Goal: Task Accomplishment & Management: Manage account settings

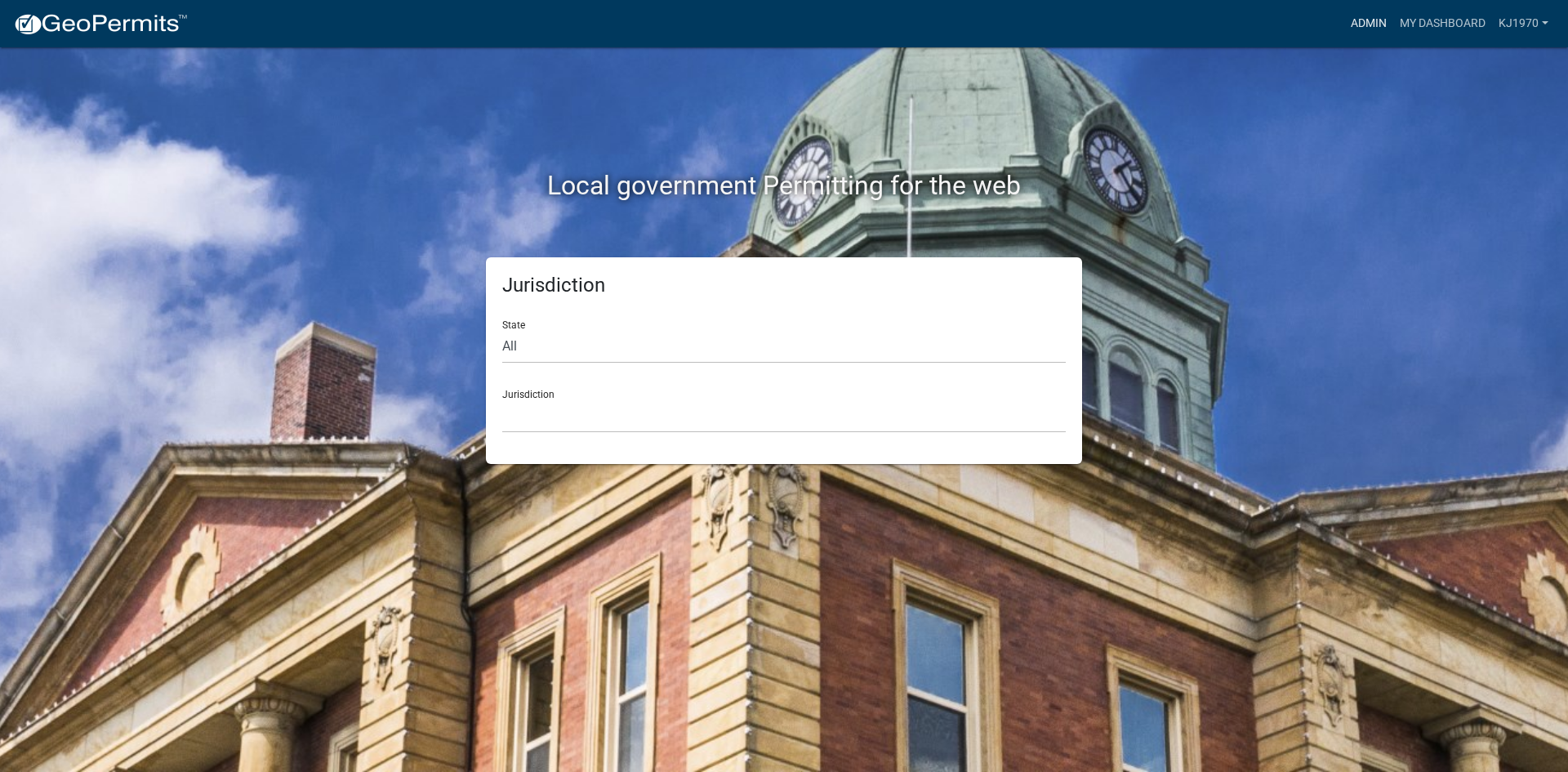
click at [1363, 18] on link "Admin" at bounding box center [1368, 23] width 49 height 31
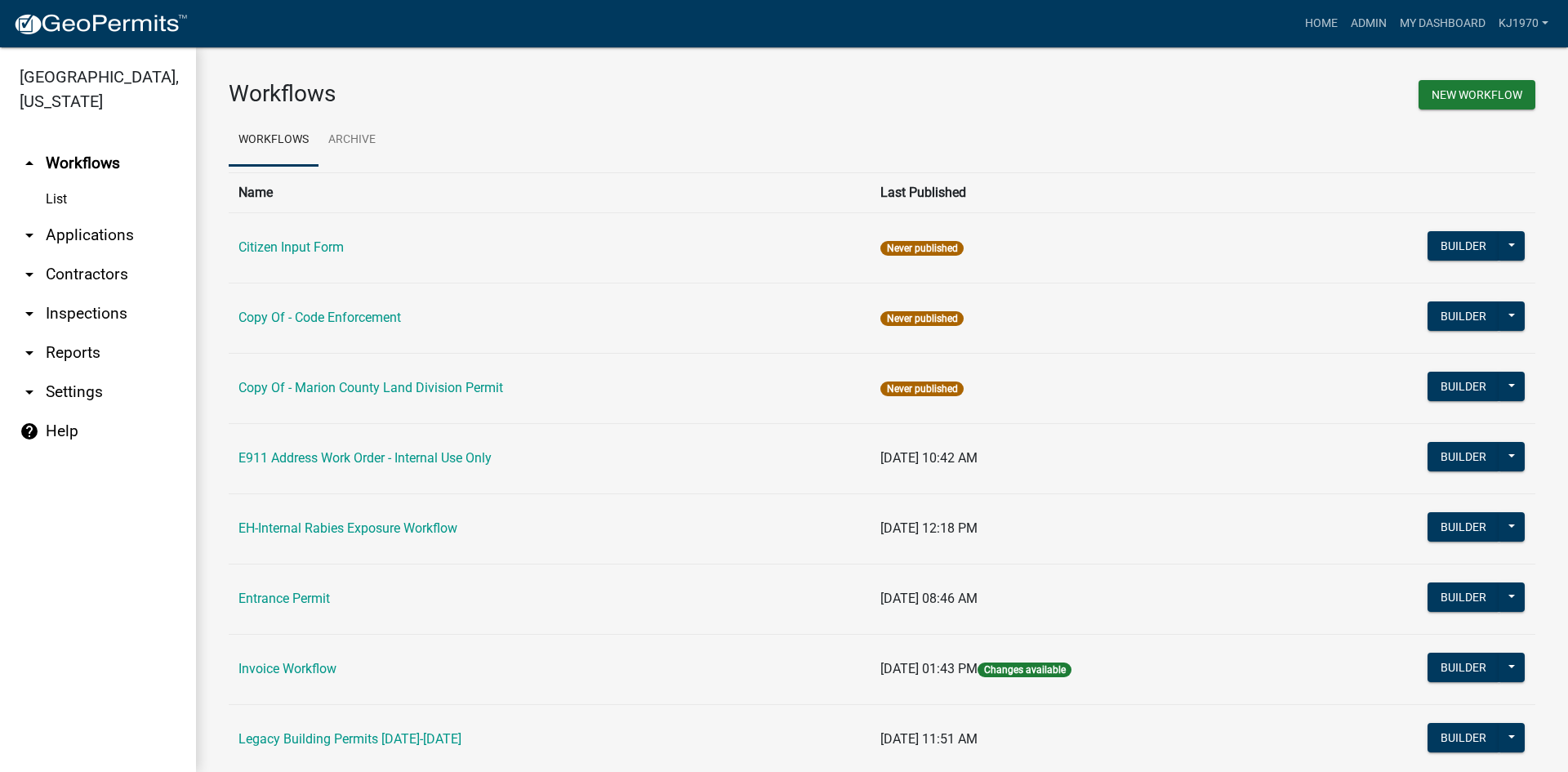
click at [66, 216] on link "arrow_drop_down Applications" at bounding box center [98, 235] width 196 height 39
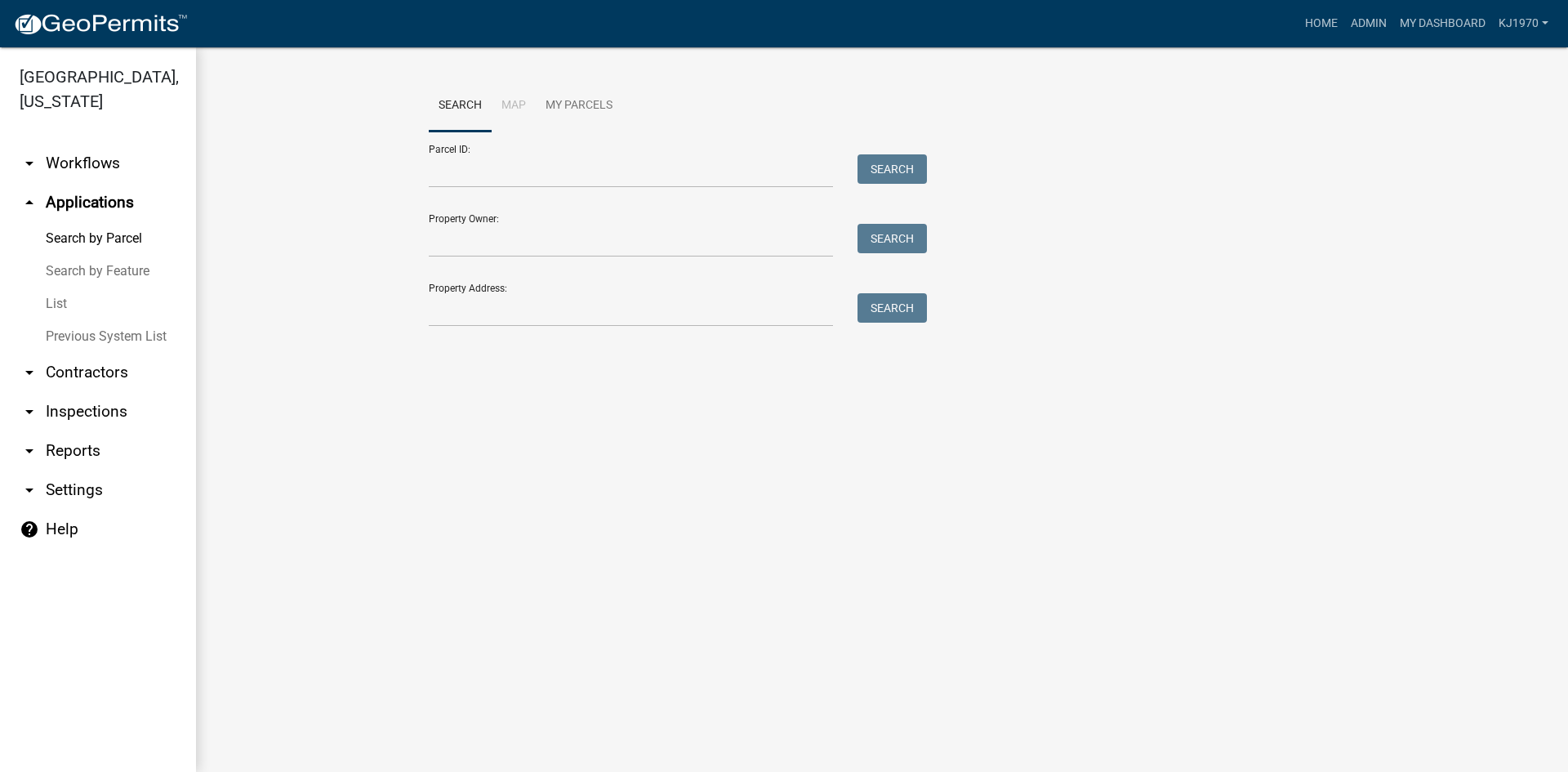
click at [64, 287] on link "List" at bounding box center [98, 303] width 196 height 33
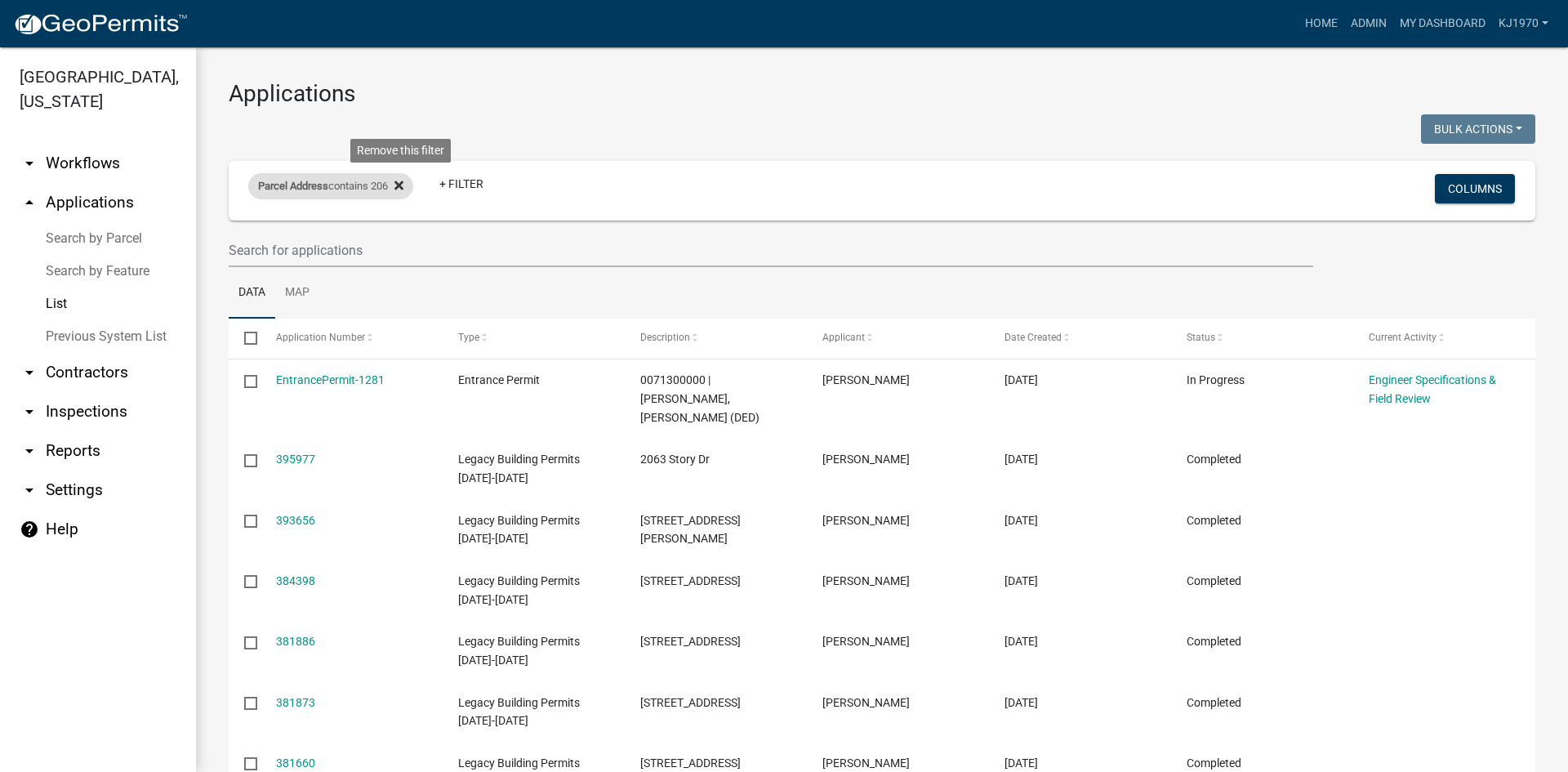
click at [400, 187] on icon at bounding box center [399, 185] width 9 height 13
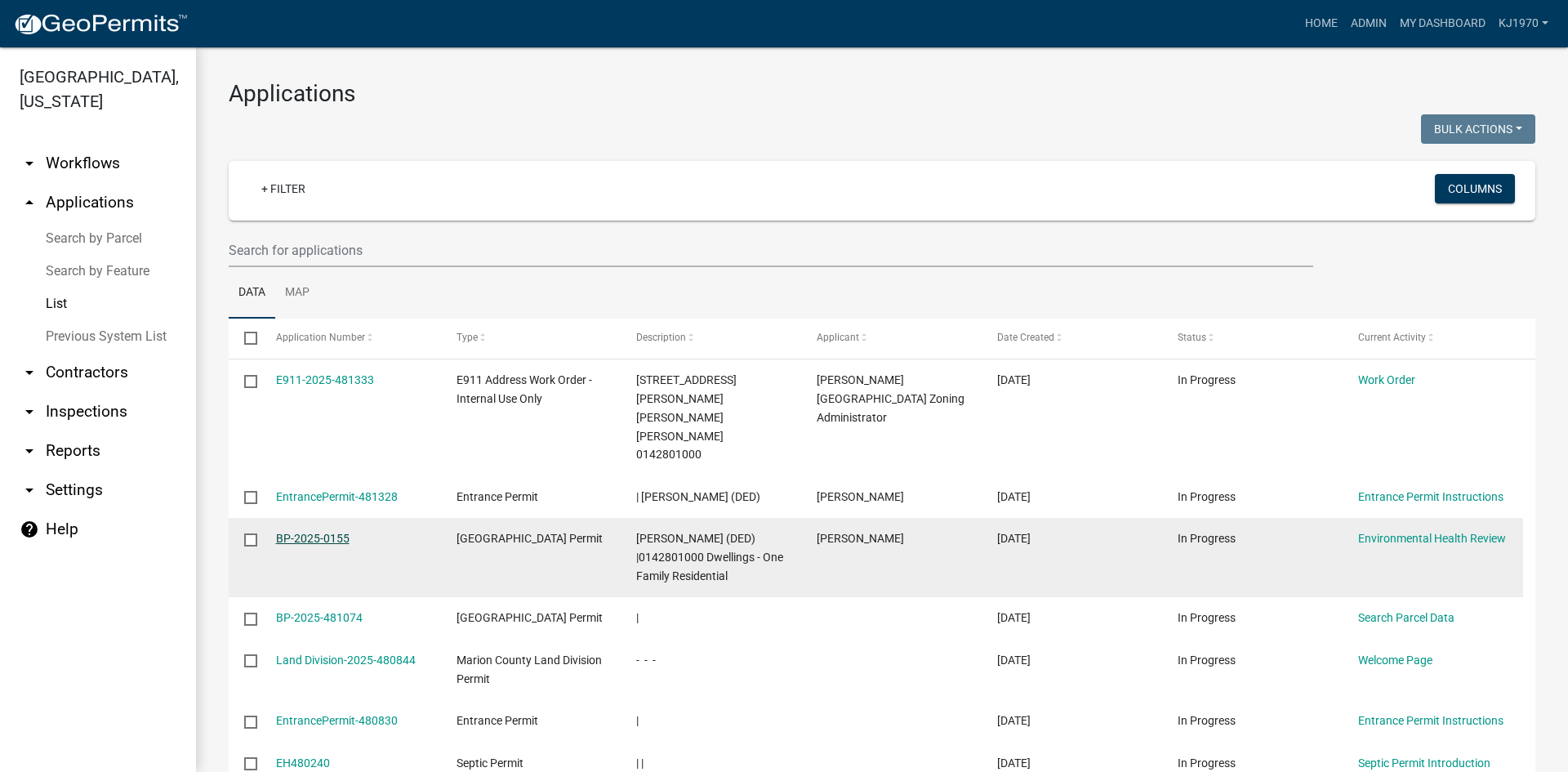
click at [294, 531] on link "BP-2025-0155" at bounding box center [312, 538] width 73 height 13
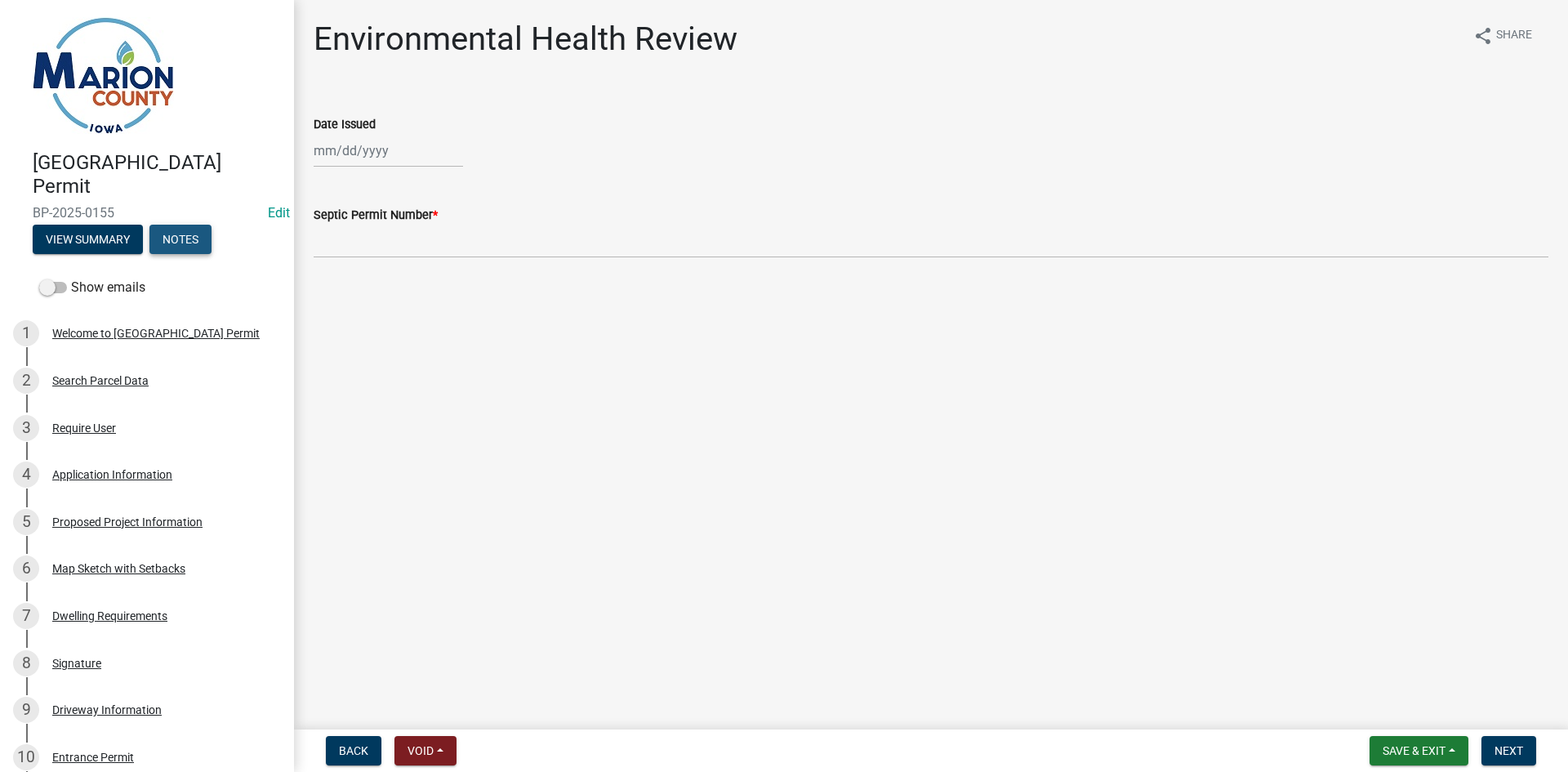
click at [195, 228] on button "Notes" at bounding box center [180, 240] width 62 height 30
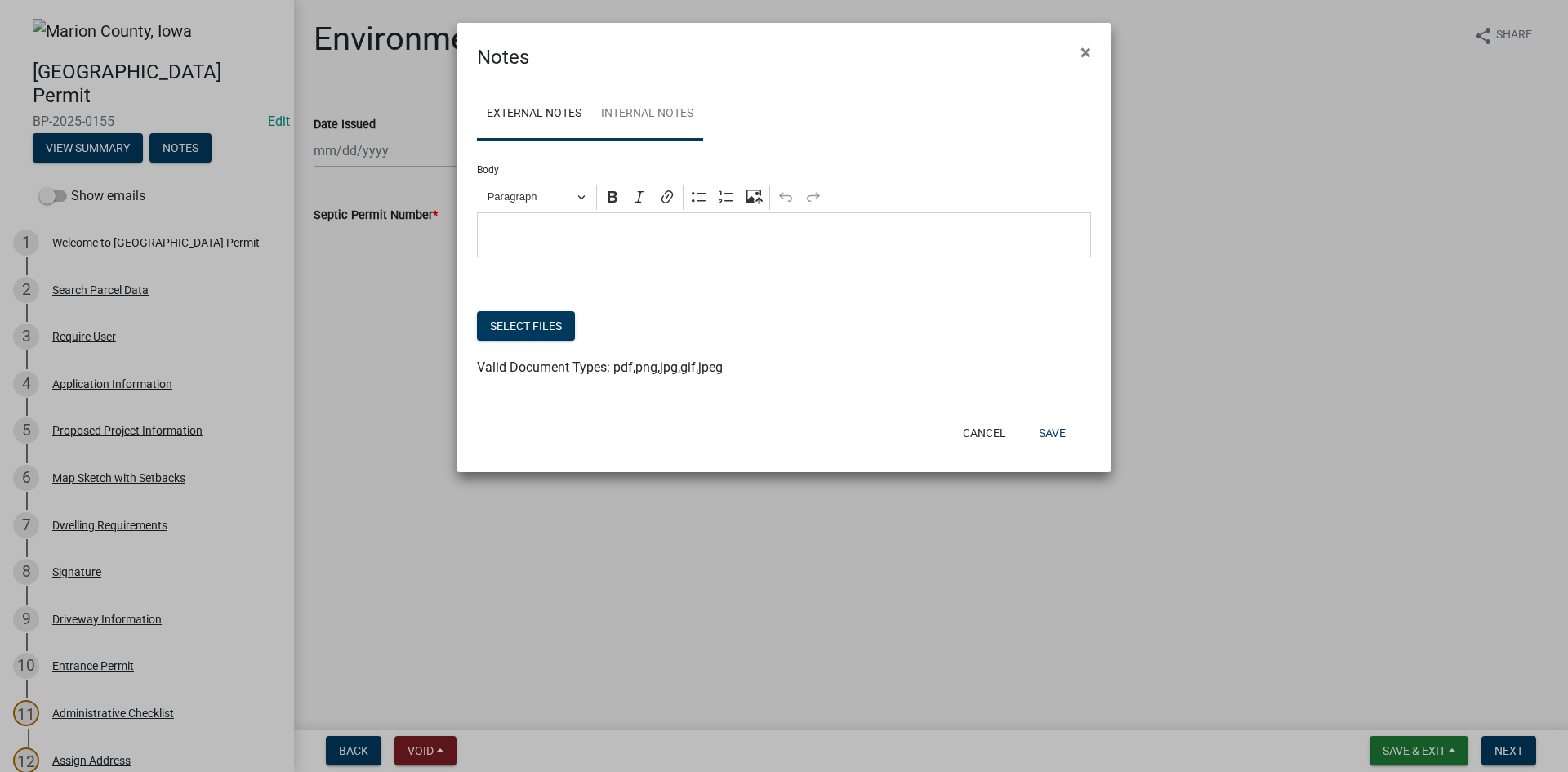
click at [665, 111] on link "Internal Notes" at bounding box center [647, 114] width 111 height 52
click at [560, 331] on button "Select files" at bounding box center [525, 326] width 98 height 30
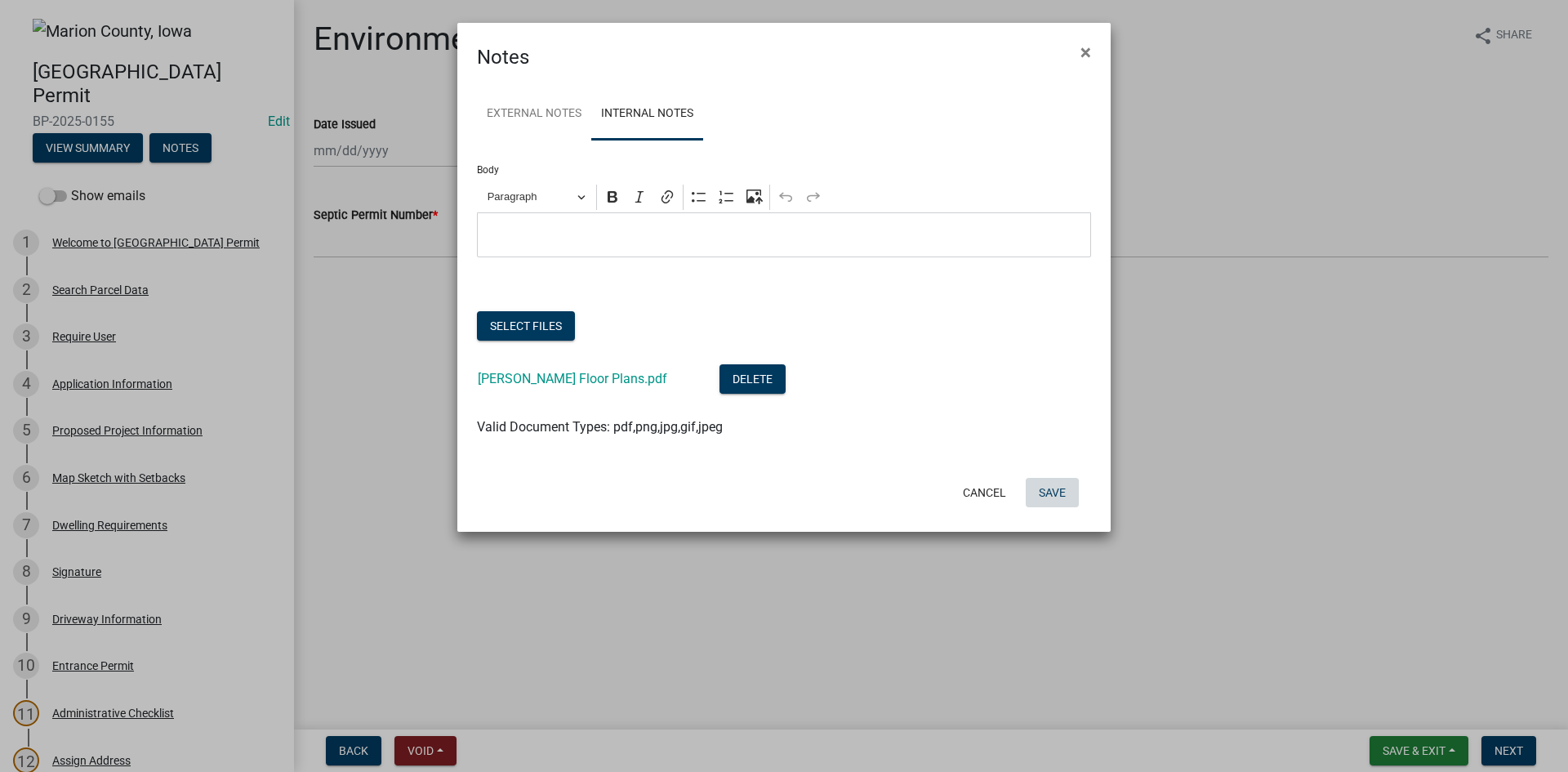
click at [1067, 497] on button "Save" at bounding box center [1052, 492] width 53 height 30
